Goal: Information Seeking & Learning: Learn about a topic

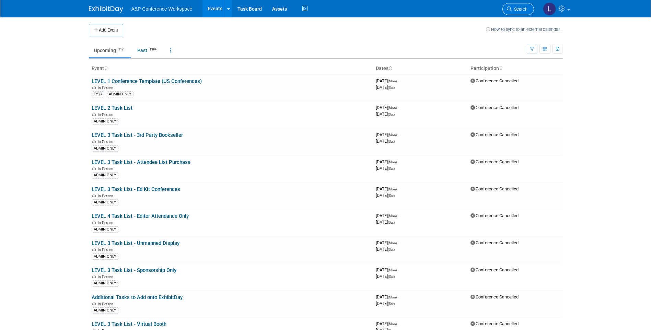
click at [521, 12] on link "Search" at bounding box center [519, 9] width 32 height 12
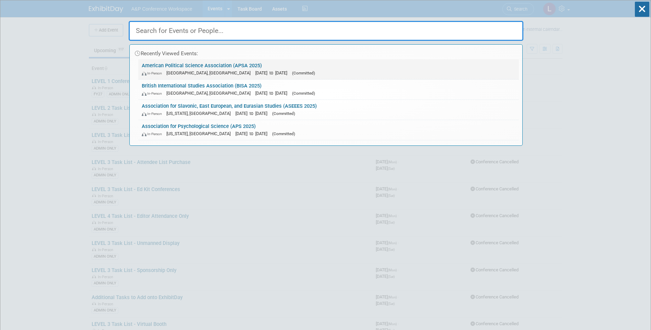
click at [257, 64] on link "American Political Science Association (APSA 2025) In-Person Vancouver, Canada …" at bounding box center [328, 69] width 381 height 20
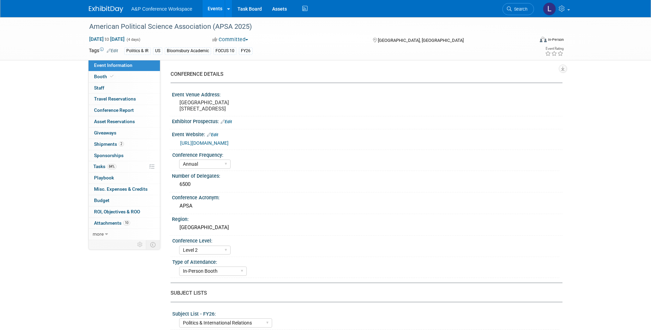
select select "Annual"
select select "Level 2"
select select "In-Person Booth"
select select "Politics & International Relations"
select select "Bloomsbury Academic"
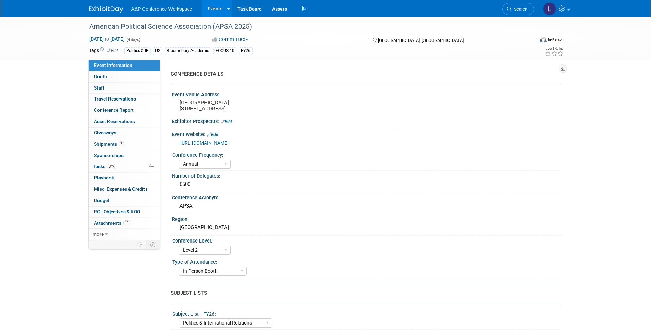
select select "[PERSON_NAME]"
select select "Networking/Commissioning"
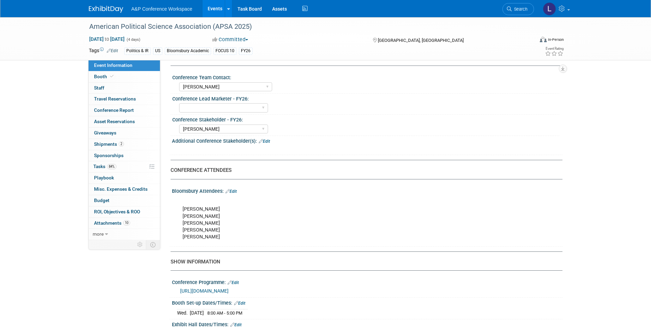
scroll to position [328, 0]
click at [103, 112] on span "Conference Report" at bounding box center [114, 109] width 40 height 5
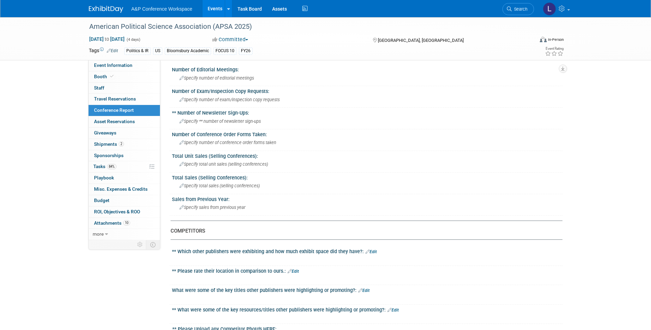
scroll to position [0, 0]
